Goal: Information Seeking & Learning: Learn about a topic

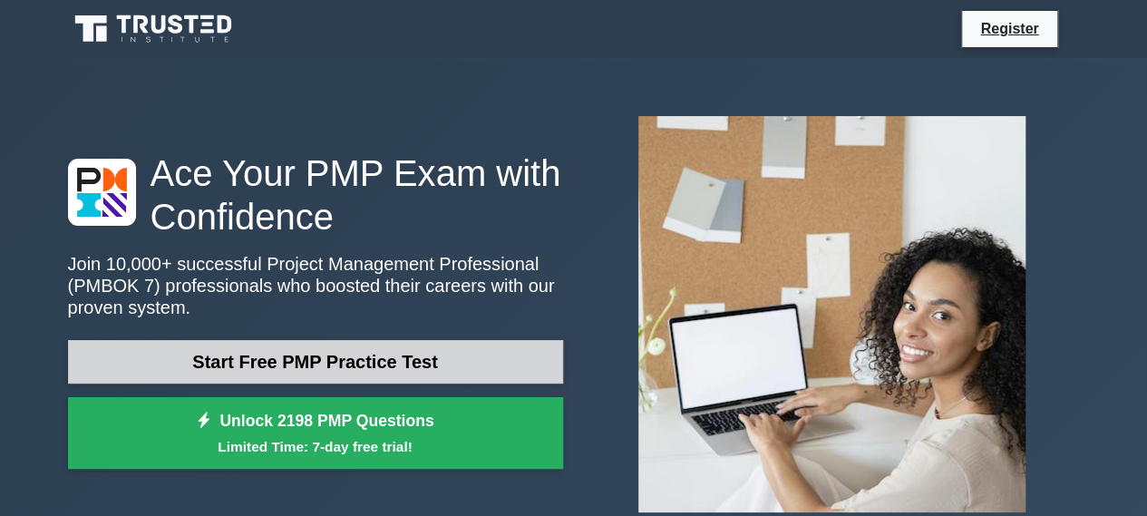
click at [275, 362] on link "Start Free PMP Practice Test" at bounding box center [315, 362] width 495 height 44
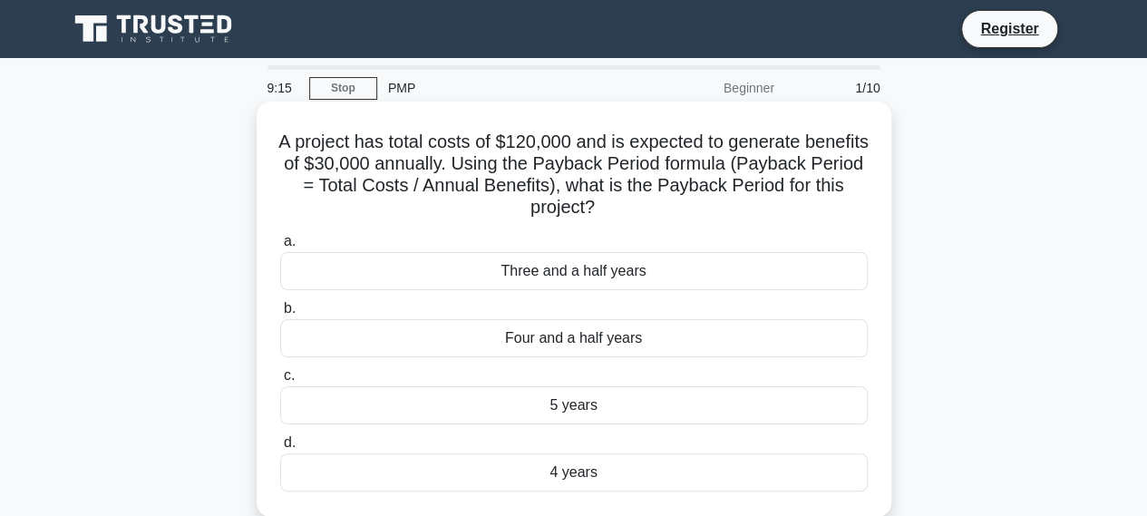
click at [585, 276] on div "Three and a half years" at bounding box center [573, 271] width 587 height 38
click at [280, 247] on input "a. Three and a half years" at bounding box center [280, 242] width 0 height 12
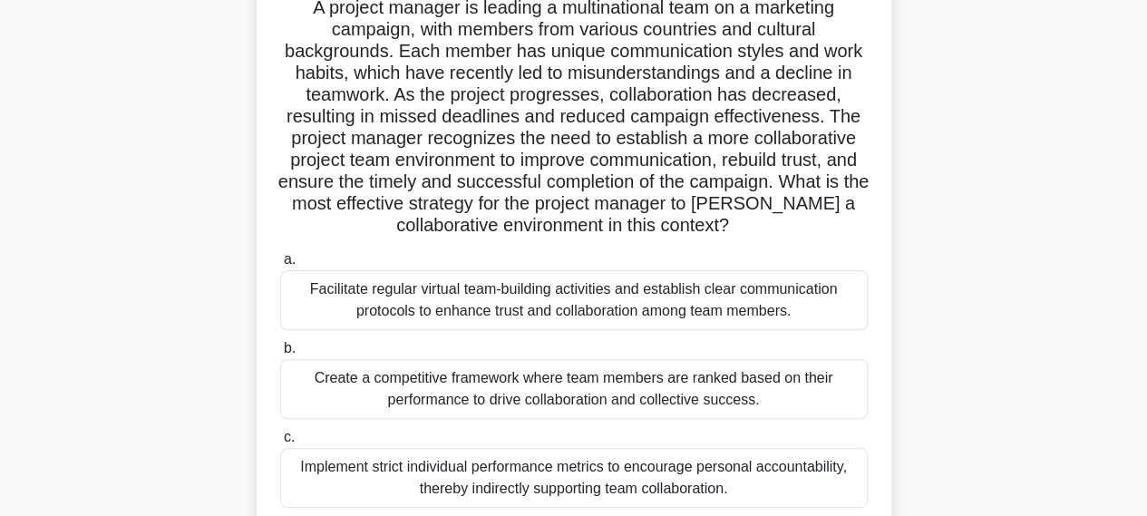
scroll to position [181, 0]
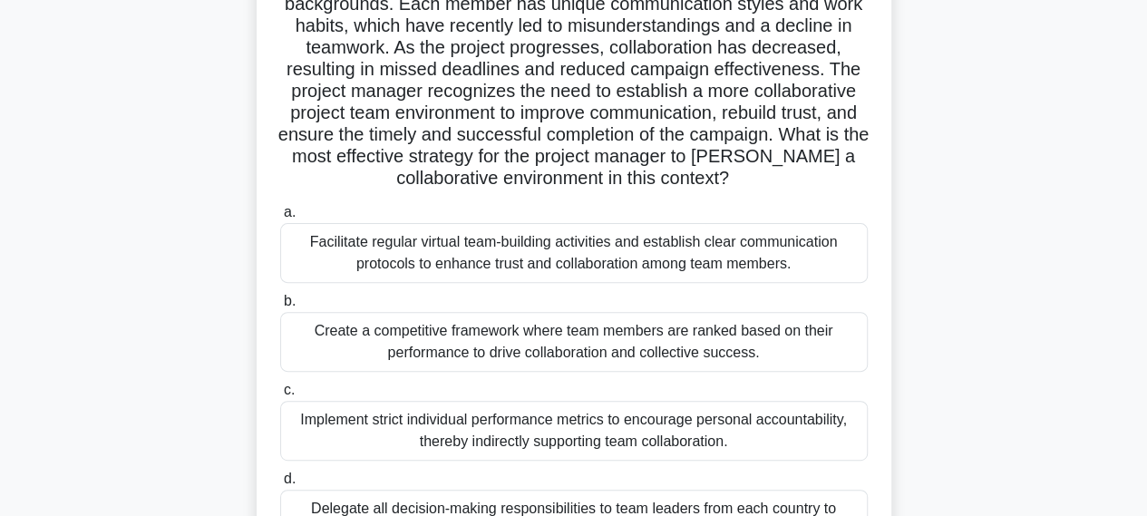
click at [454, 338] on div "Create a competitive framework where team members are ranked based on their per…" at bounding box center [573, 342] width 587 height 60
click at [280, 307] on input "b. Create a competitive framework where team members are ranked based on their …" at bounding box center [280, 301] width 0 height 12
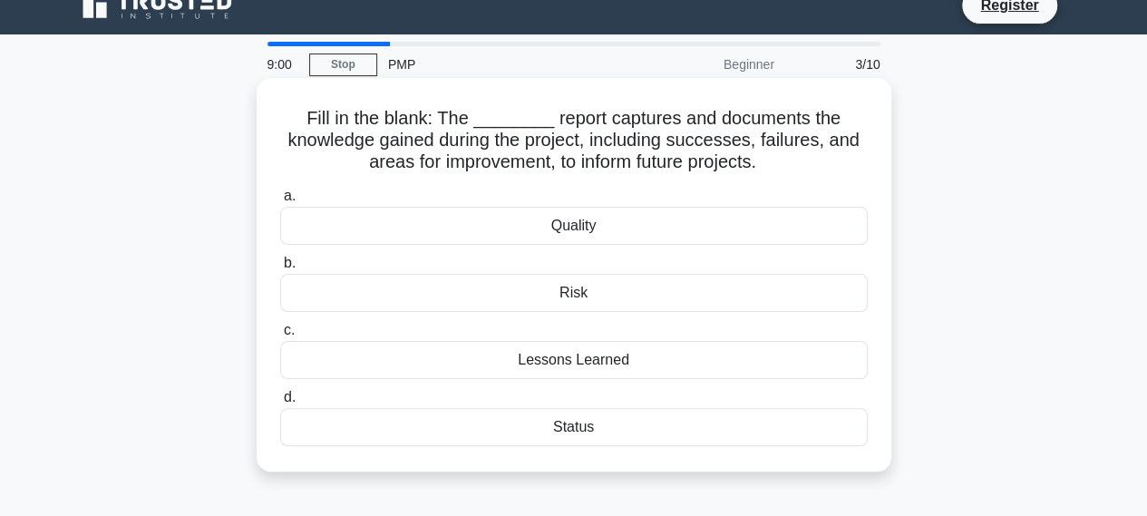
scroll to position [0, 0]
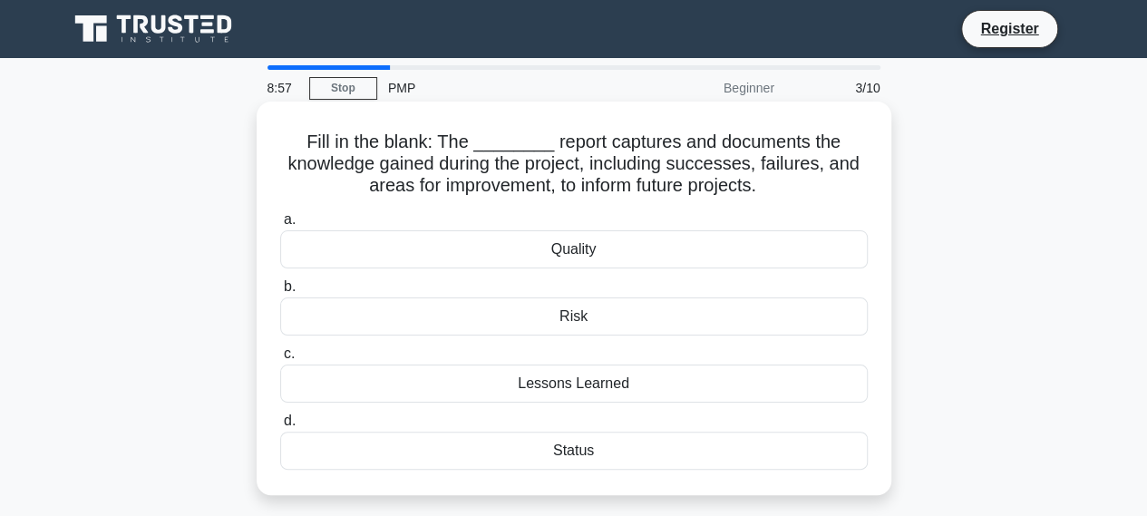
click at [586, 253] on div "Quality" at bounding box center [573, 249] width 587 height 38
click at [280, 226] on input "a. Quality" at bounding box center [280, 220] width 0 height 12
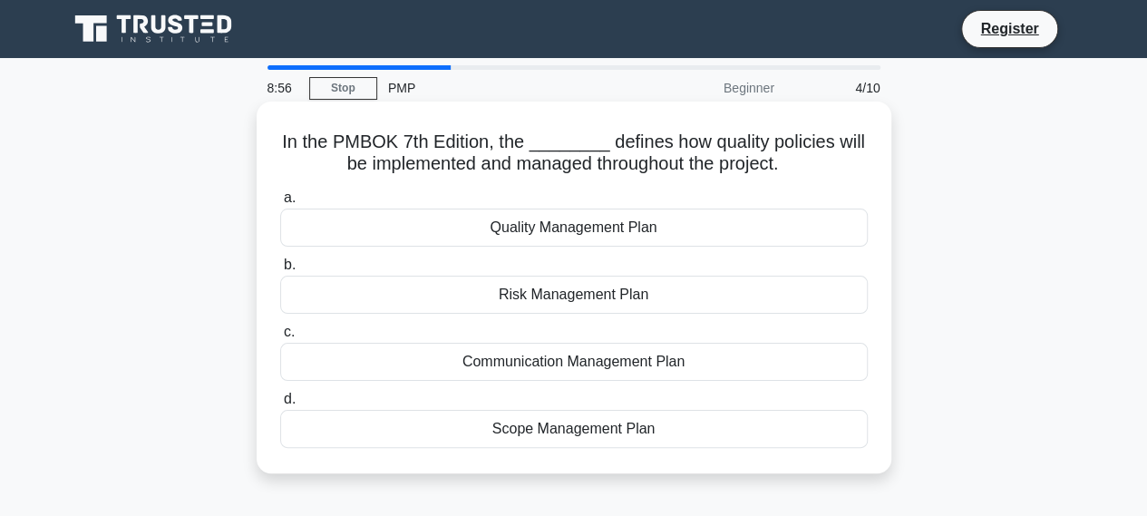
click at [573, 229] on div "Quality Management Plan" at bounding box center [573, 227] width 587 height 38
click at [280, 204] on input "a. Quality Management Plan" at bounding box center [280, 198] width 0 height 12
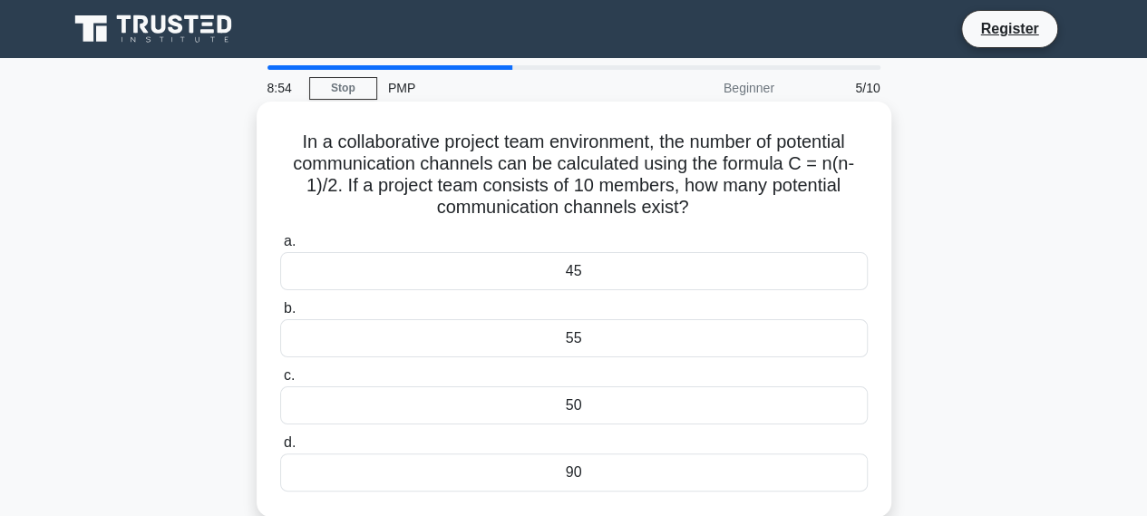
click at [569, 275] on div "45" at bounding box center [573, 271] width 587 height 38
click at [280, 247] on input "a. 45" at bounding box center [280, 242] width 0 height 12
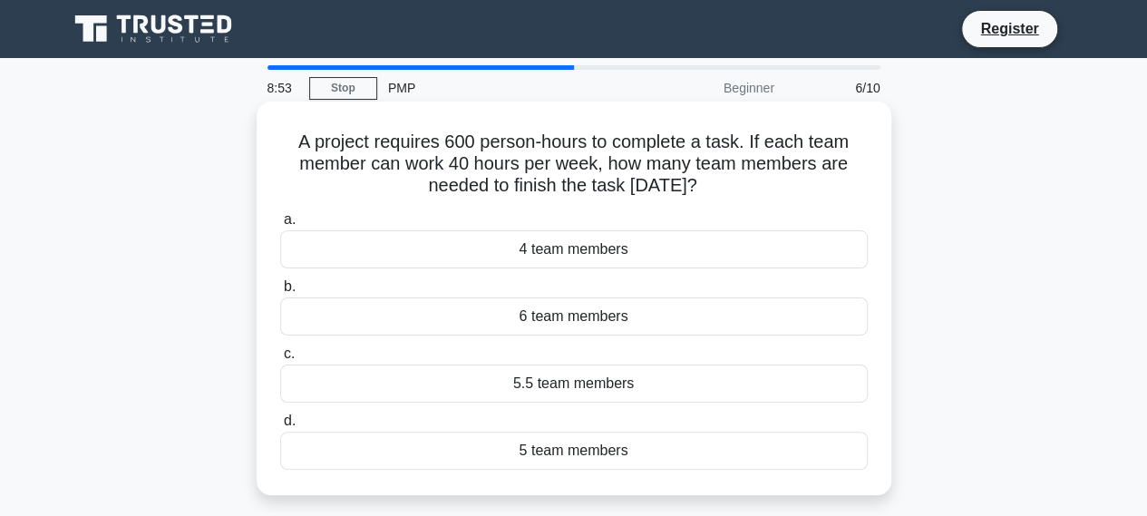
click at [569, 256] on div "4 team members" at bounding box center [573, 249] width 587 height 38
click at [280, 226] on input "a. 4 team members" at bounding box center [280, 220] width 0 height 12
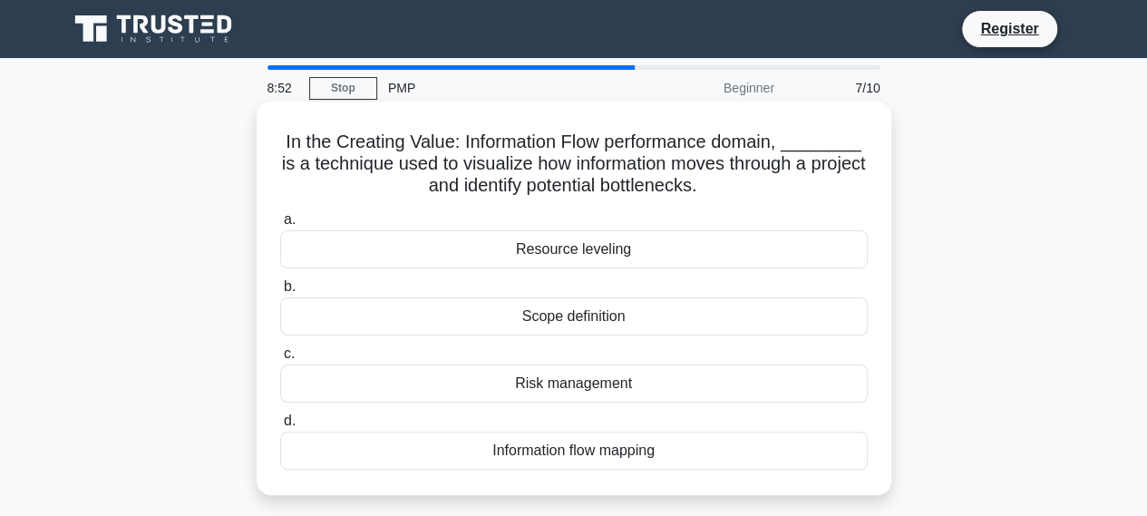
click at [566, 252] on div "Resource leveling" at bounding box center [573, 249] width 587 height 38
click at [280, 226] on input "a. Resource leveling" at bounding box center [280, 220] width 0 height 12
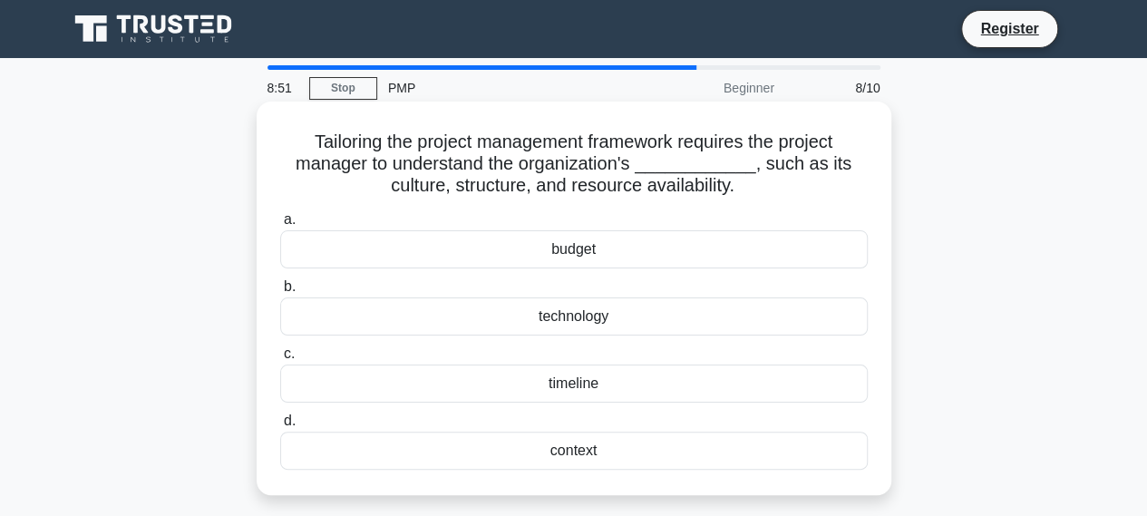
click at [573, 325] on div "technology" at bounding box center [573, 316] width 587 height 38
click at [280, 293] on input "b. technology" at bounding box center [280, 287] width 0 height 12
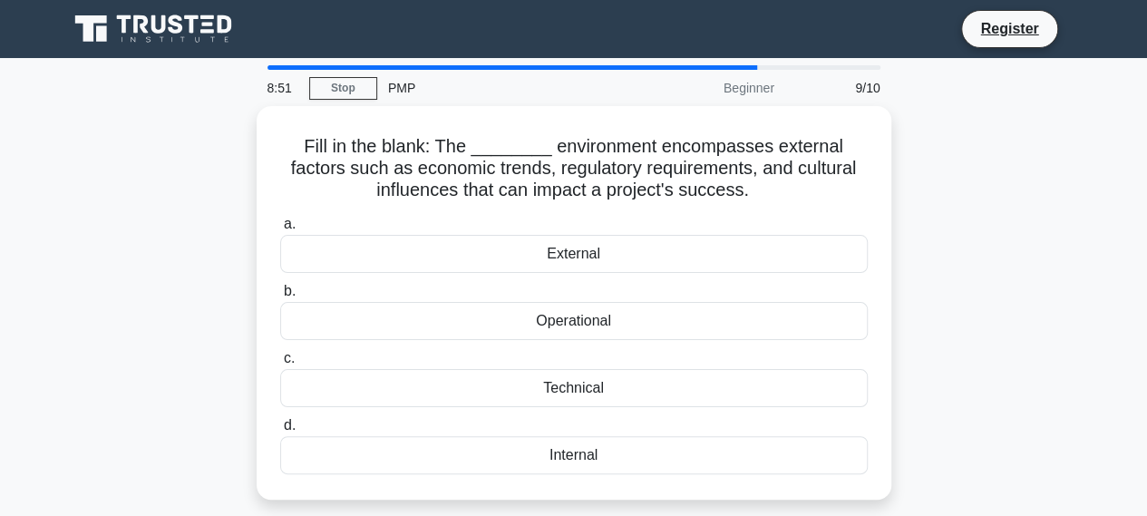
click at [573, 324] on div "Operational" at bounding box center [573, 321] width 587 height 38
click at [280, 297] on input "b. Operational" at bounding box center [280, 291] width 0 height 12
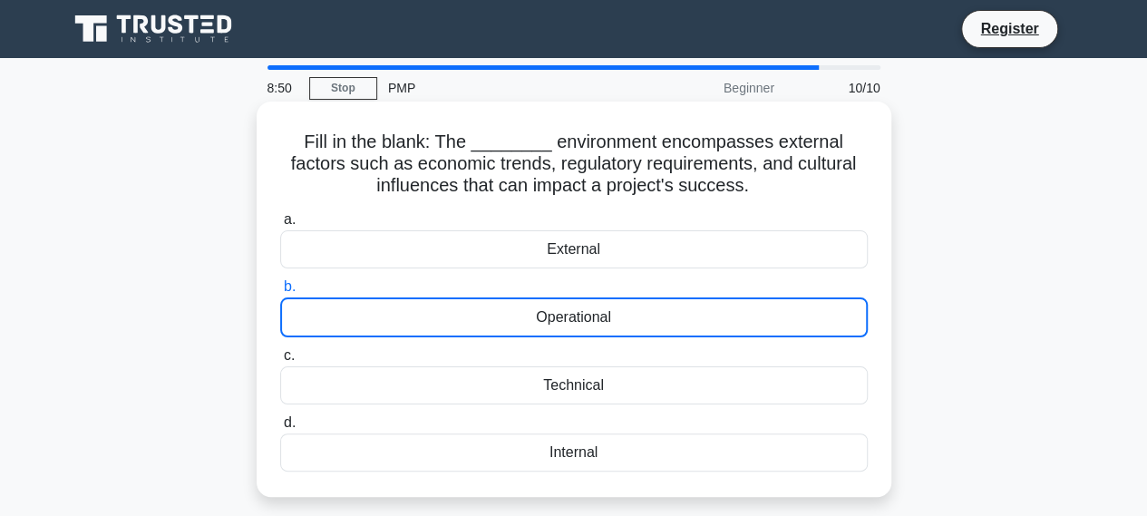
click at [571, 320] on div "Operational" at bounding box center [573, 317] width 587 height 40
click at [280, 293] on input "b. Operational" at bounding box center [280, 287] width 0 height 12
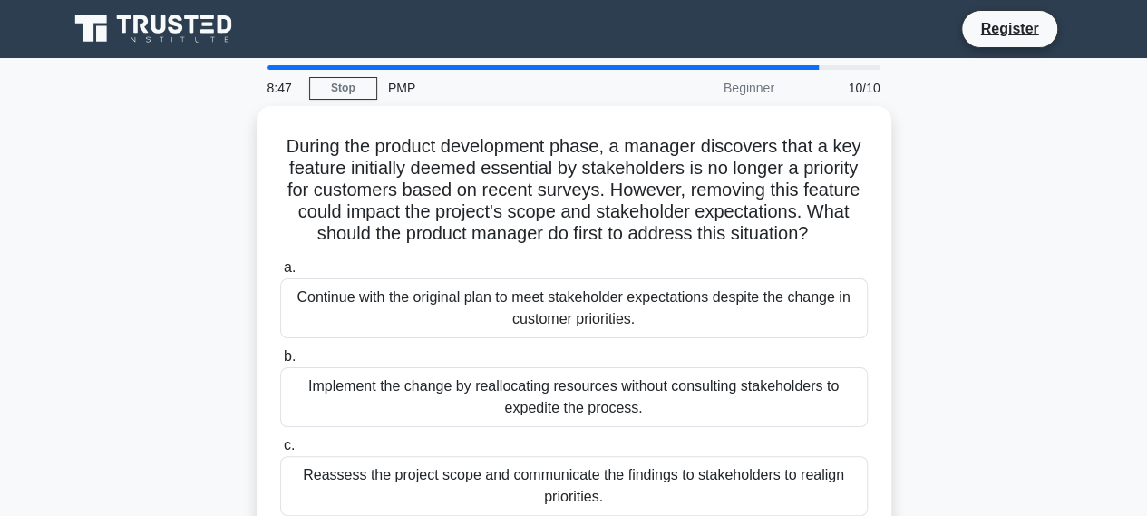
click at [387, 84] on div "PMP" at bounding box center [501, 88] width 249 height 36
